Goal: Transaction & Acquisition: Purchase product/service

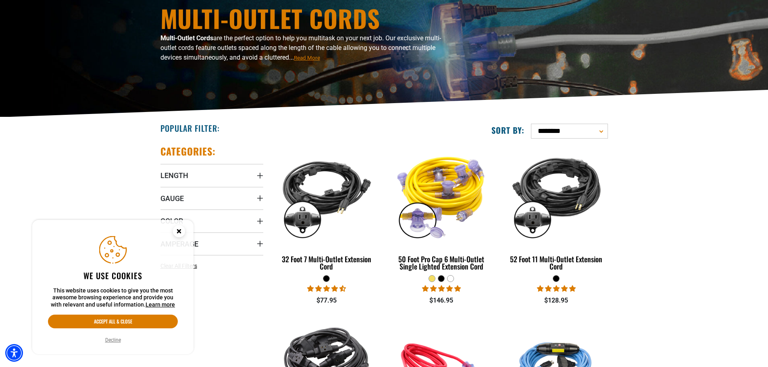
scroll to position [94, 0]
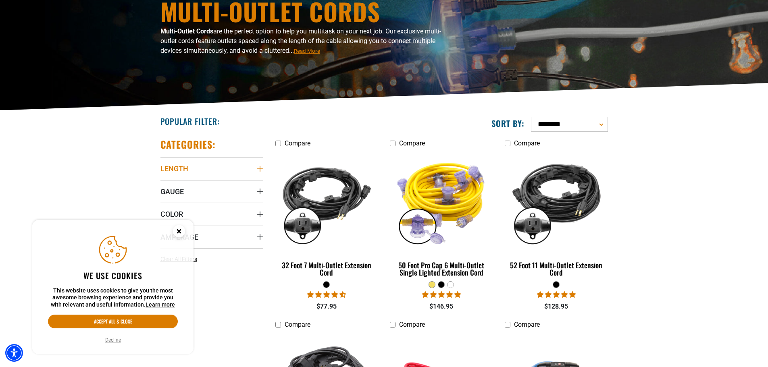
click at [257, 166] on icon "Length" at bounding box center [260, 169] width 6 height 6
click at [163, 185] on icon at bounding box center [163, 185] width 6 height 10
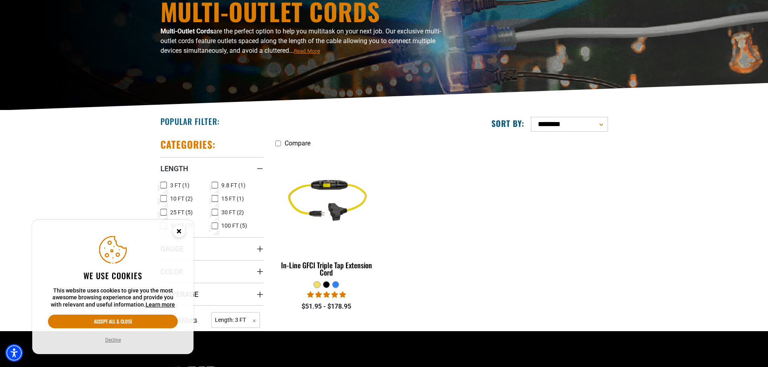
click at [161, 197] on icon at bounding box center [163, 198] width 6 height 10
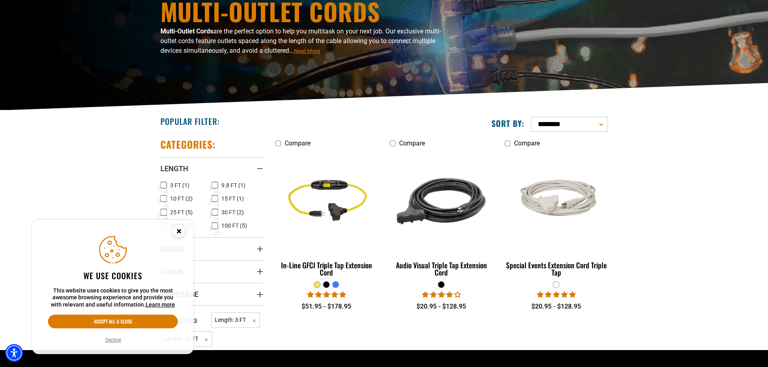
click at [164, 186] on icon at bounding box center [163, 185] width 5 height 4
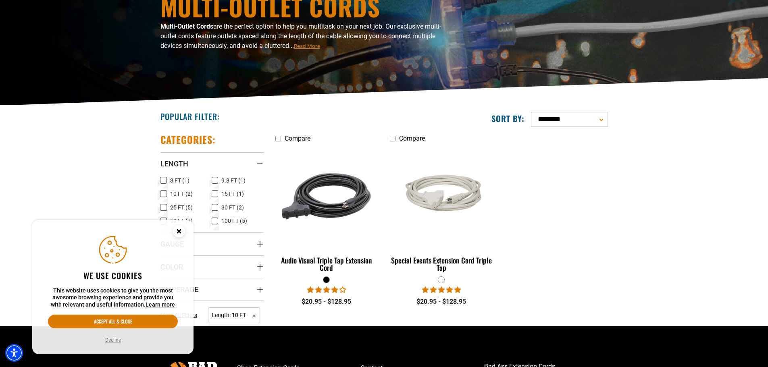
scroll to position [157, 0]
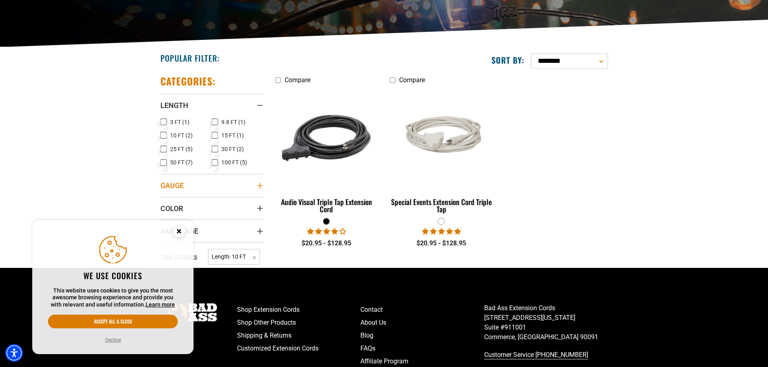
click at [260, 181] on summary "Gauge" at bounding box center [211, 185] width 103 height 23
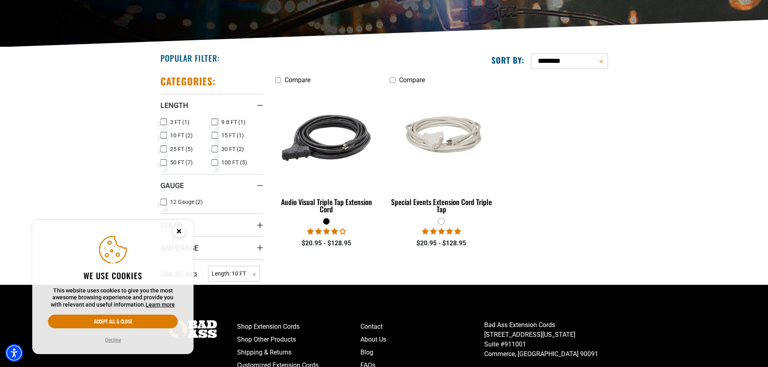
click at [164, 146] on icon at bounding box center [163, 149] width 6 height 10
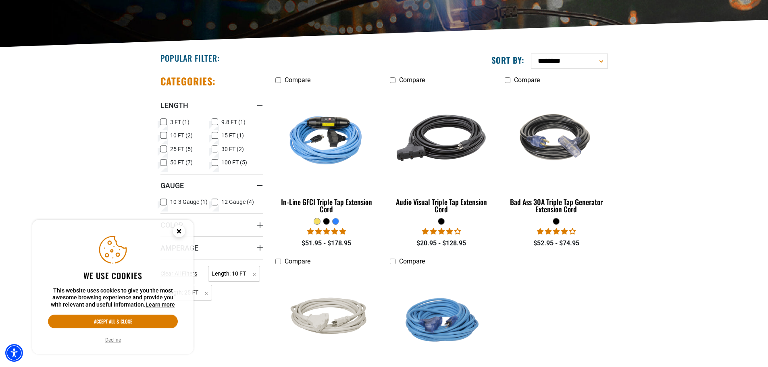
click at [166, 203] on icon at bounding box center [163, 202] width 6 height 10
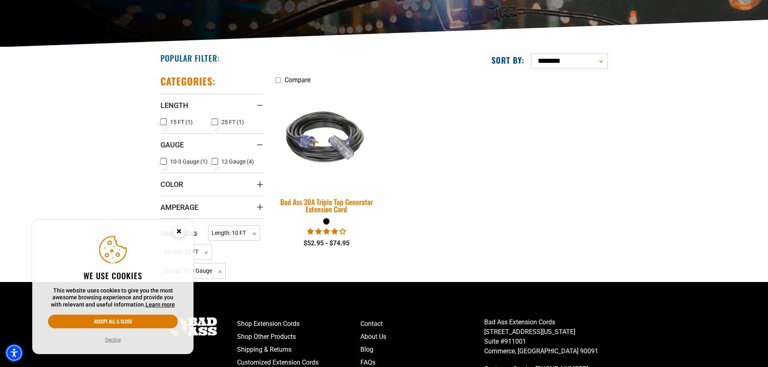
click at [339, 151] on img at bounding box center [326, 138] width 113 height 103
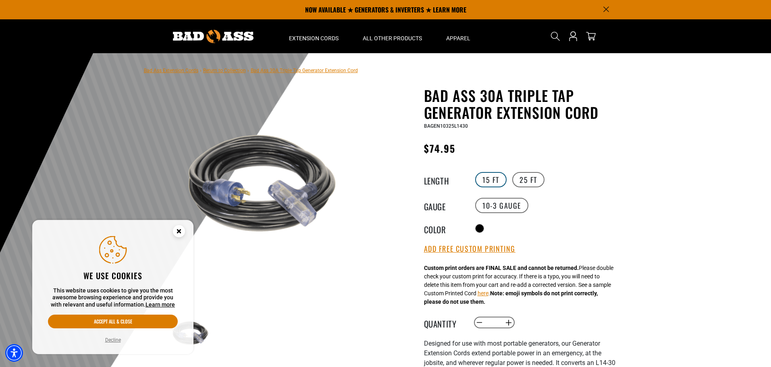
click at [492, 178] on label "15 FT" at bounding box center [490, 179] width 31 height 15
drag, startPoint x: 483, startPoint y: 97, endPoint x: 580, endPoint y: 93, distance: 97.2
click at [580, 93] on h1 "Bad Ass 30A Triple Tap Generator Extension Cord" at bounding box center [522, 104] width 197 height 34
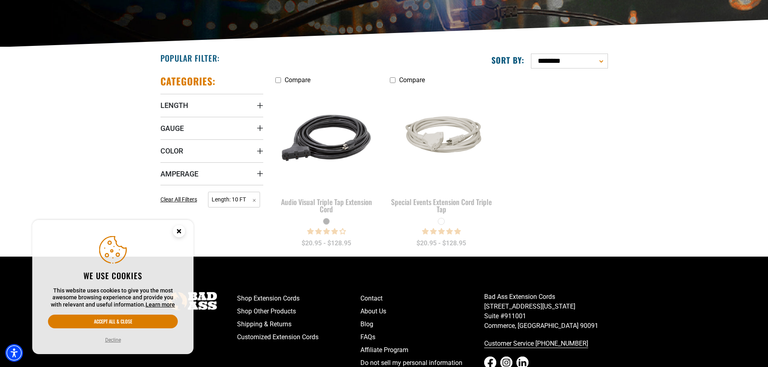
scroll to position [94, 0]
